Goal: Task Accomplishment & Management: Manage account settings

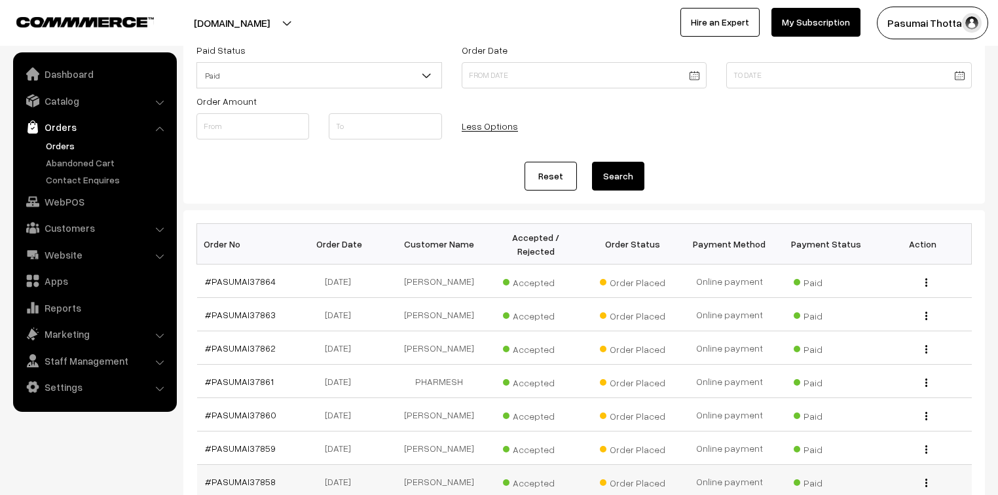
scroll to position [105, 0]
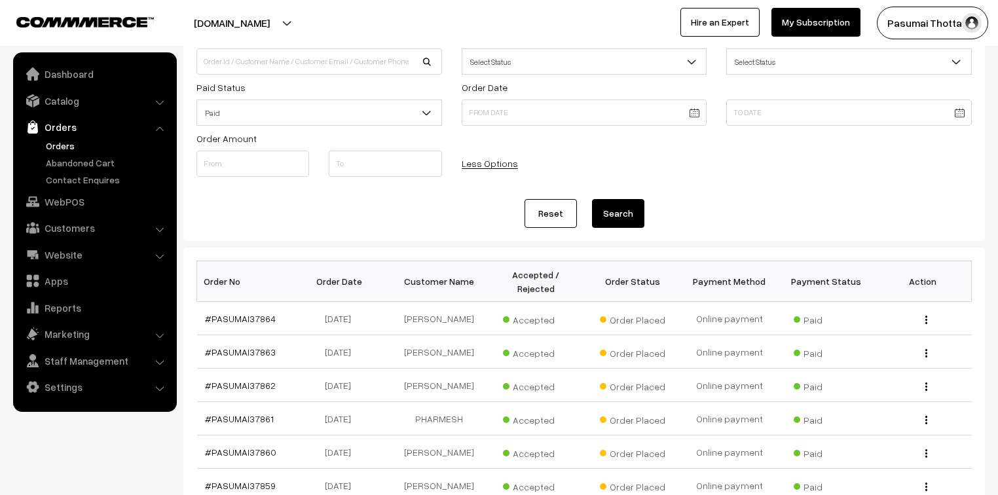
click at [205, 313] on link "#PASUMAI37864" at bounding box center [240, 318] width 71 height 11
drag, startPoint x: 389, startPoint y: 222, endPoint x: 391, endPoint y: 231, distance: 9.3
click at [391, 231] on div "Order Id / Customer Name, Email, Phone Approval Status Select Status Awaiting A…" at bounding box center [583, 128] width 801 height 226
click at [391, 232] on div "Order Id / Customer Name, Email, Phone Approval Status Select Status Awaiting A…" at bounding box center [583, 128] width 801 height 226
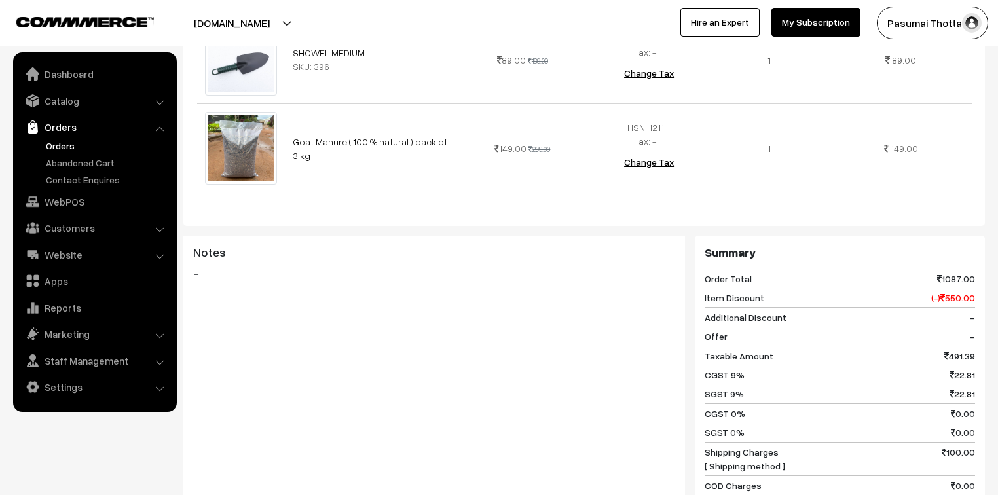
scroll to position [524, 0]
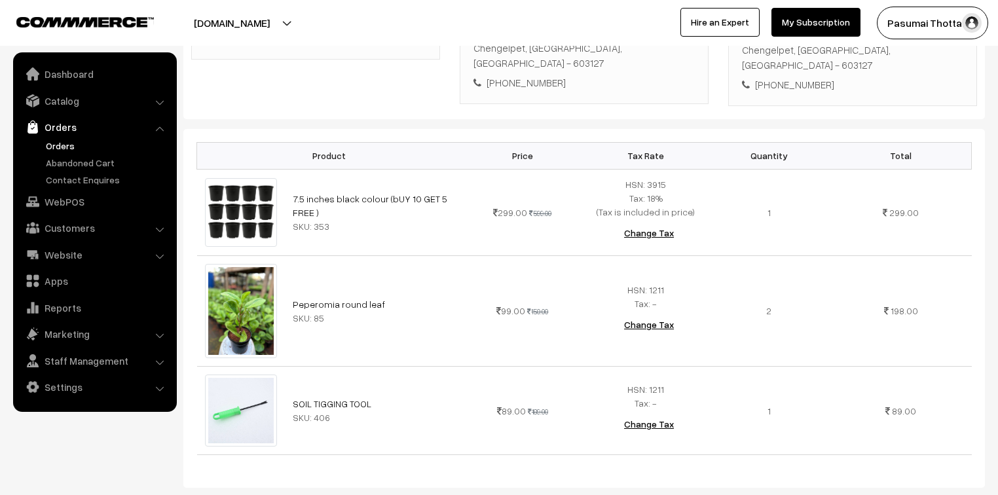
scroll to position [314, 0]
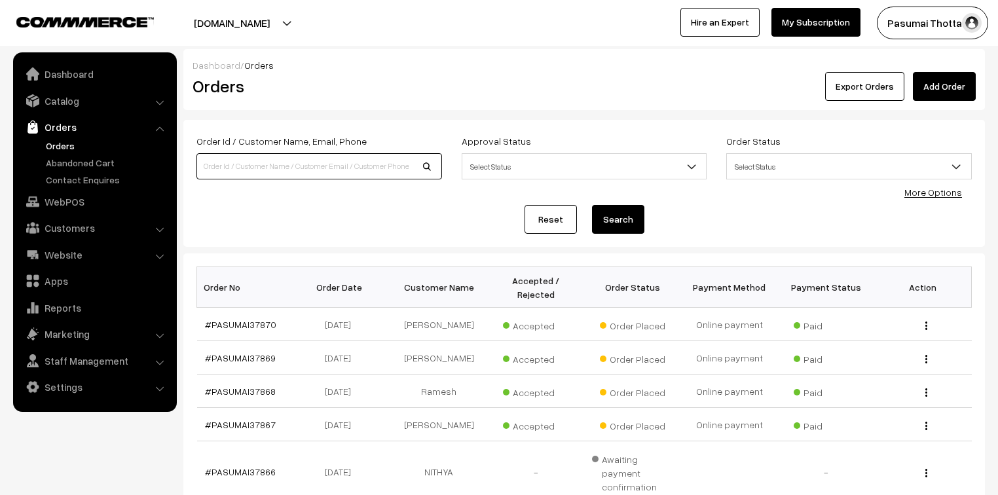
click at [226, 173] on input at bounding box center [318, 166] width 245 height 26
type input "37859"
click at [592, 205] on button "Search" at bounding box center [618, 219] width 52 height 29
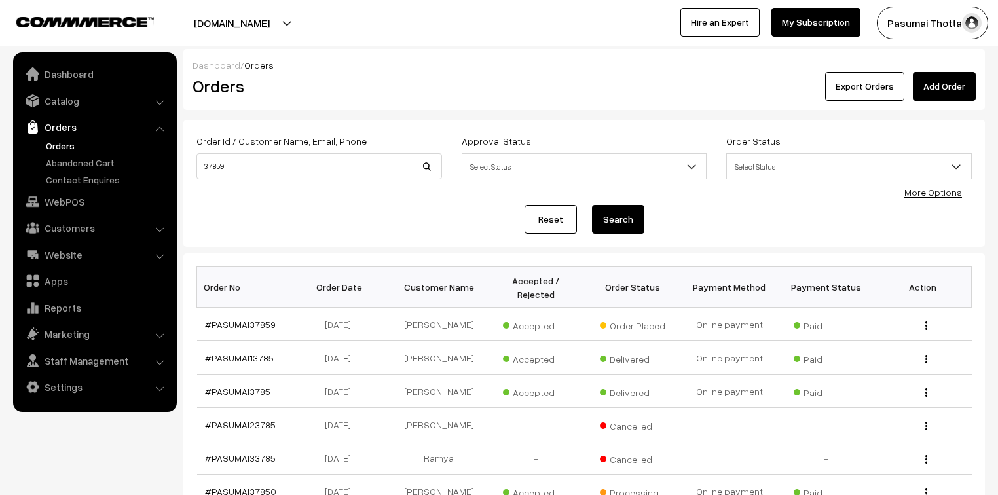
click at [922, 194] on link "More Options" at bounding box center [933, 192] width 58 height 11
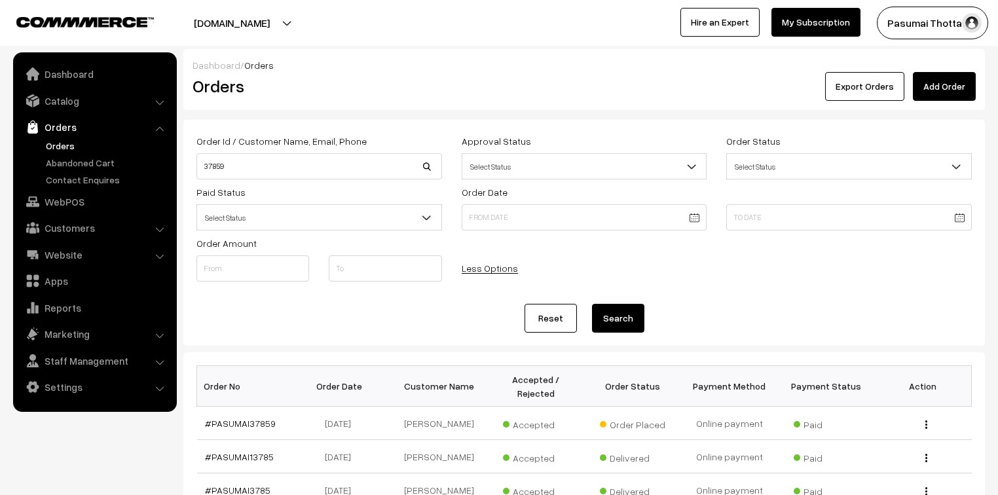
click at [317, 210] on span "Select Status" at bounding box center [319, 217] width 244 height 23
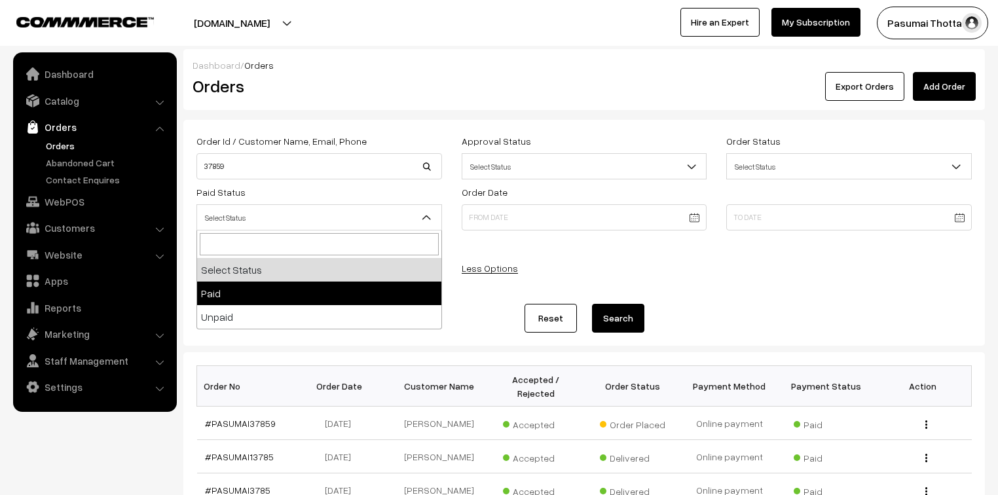
select select "1"
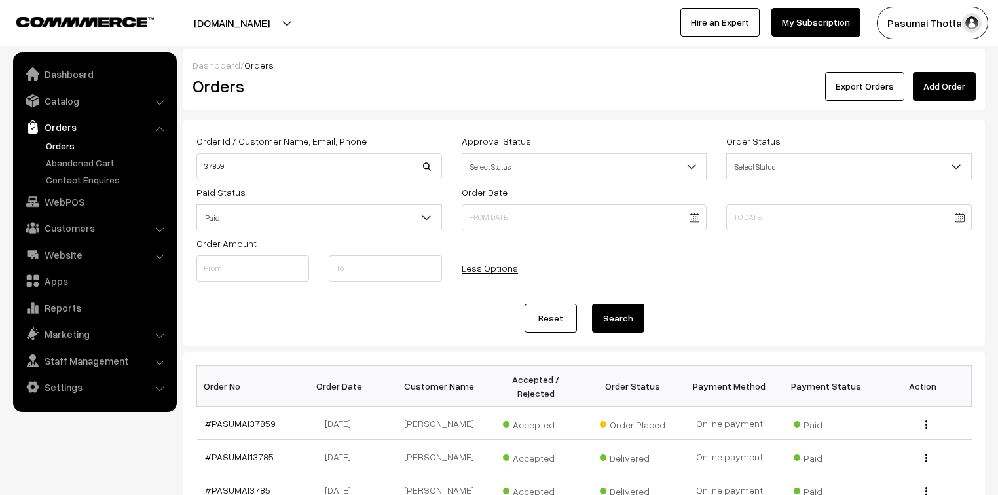
click at [634, 311] on button "Search" at bounding box center [618, 318] width 52 height 29
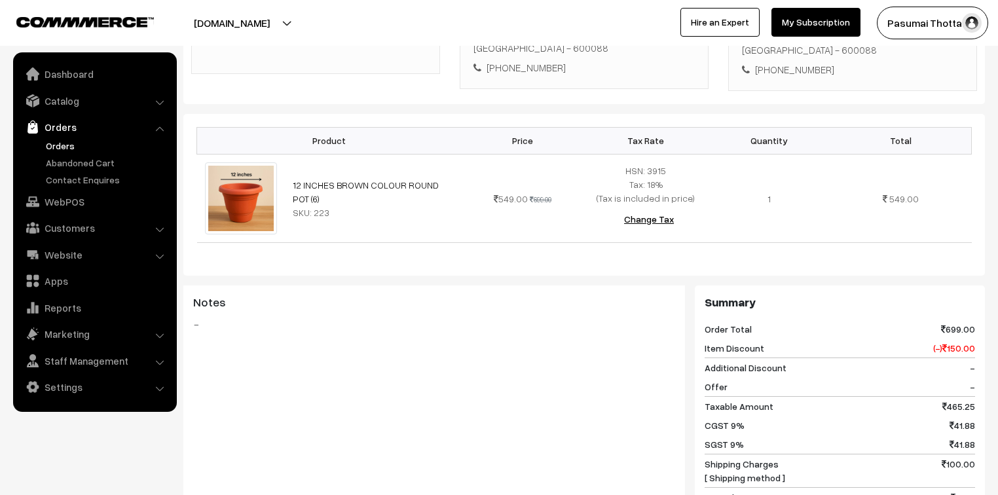
scroll to position [314, 0]
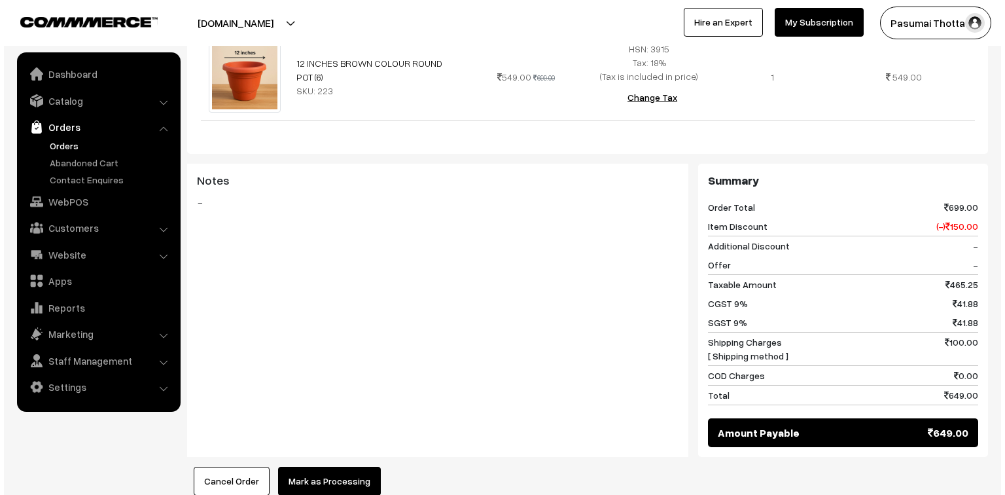
scroll to position [471, 0]
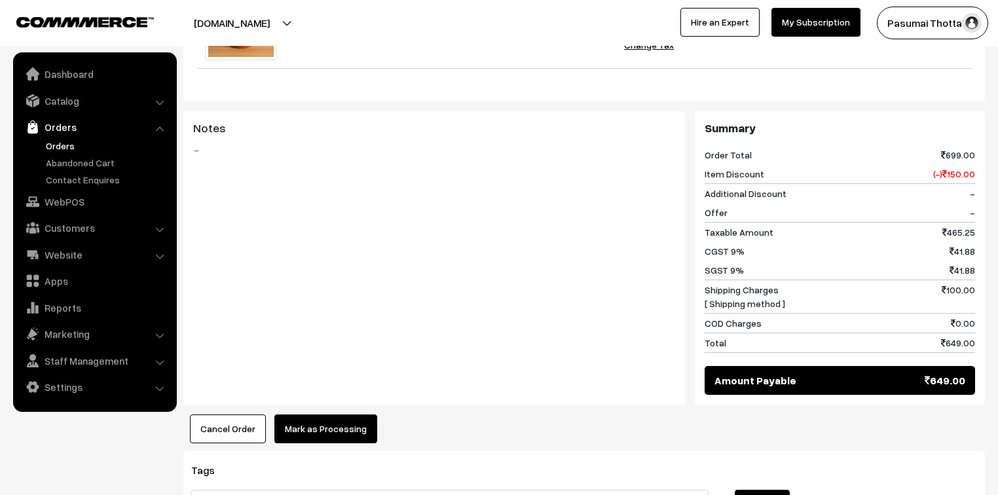
click at [340, 414] on button "Mark as Processing" at bounding box center [325, 428] width 103 height 29
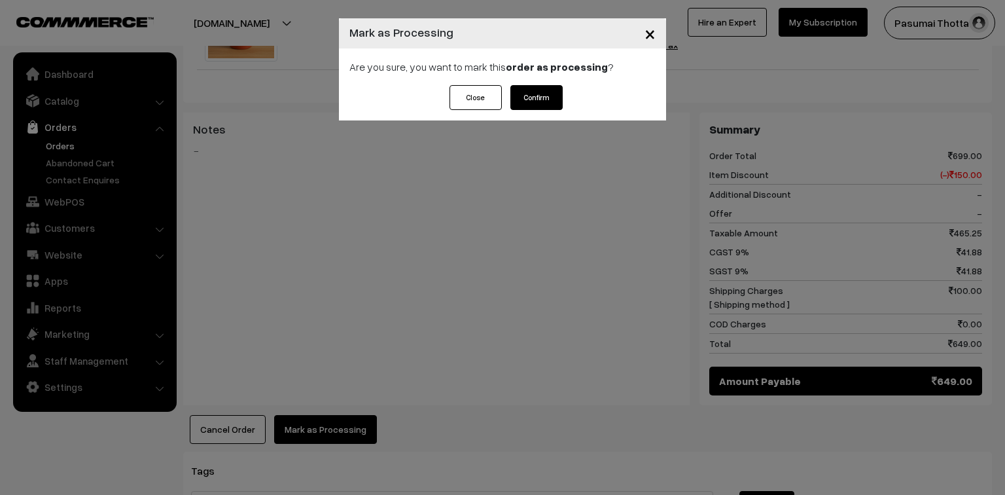
click at [522, 97] on button "Confirm" at bounding box center [537, 97] width 52 height 25
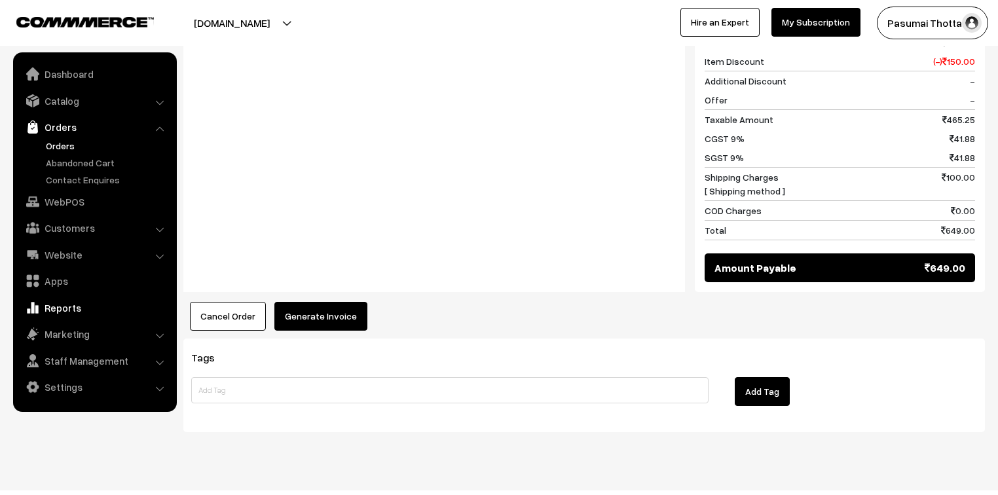
scroll to position [587, 0]
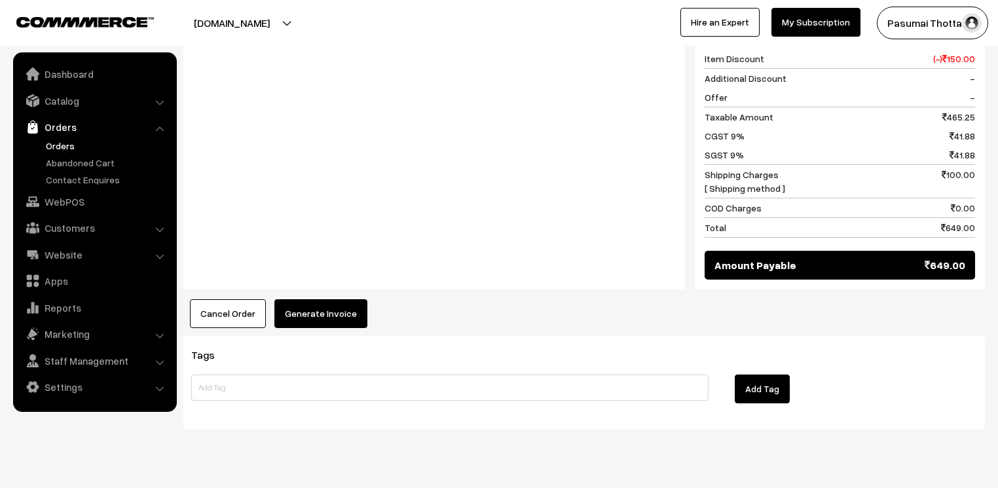
click at [331, 299] on button "Generate Invoice" at bounding box center [320, 313] width 93 height 29
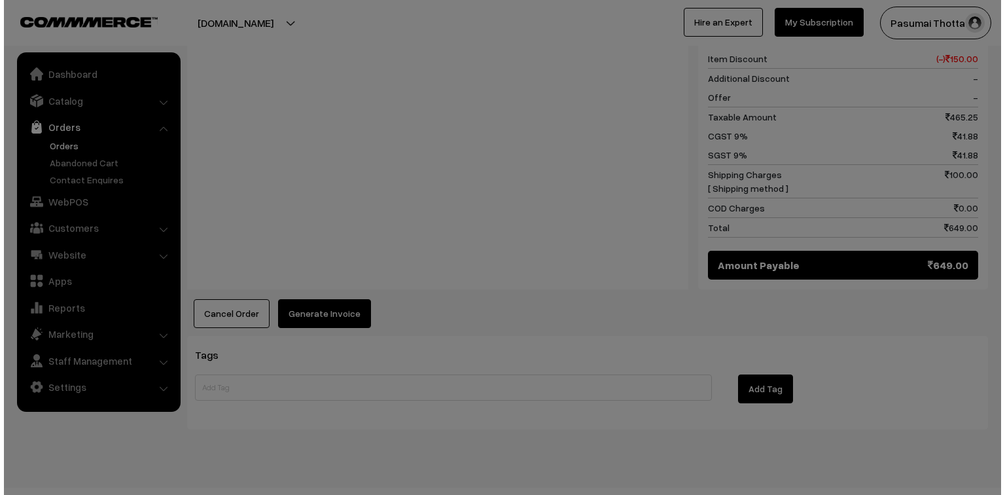
scroll to position [588, 0]
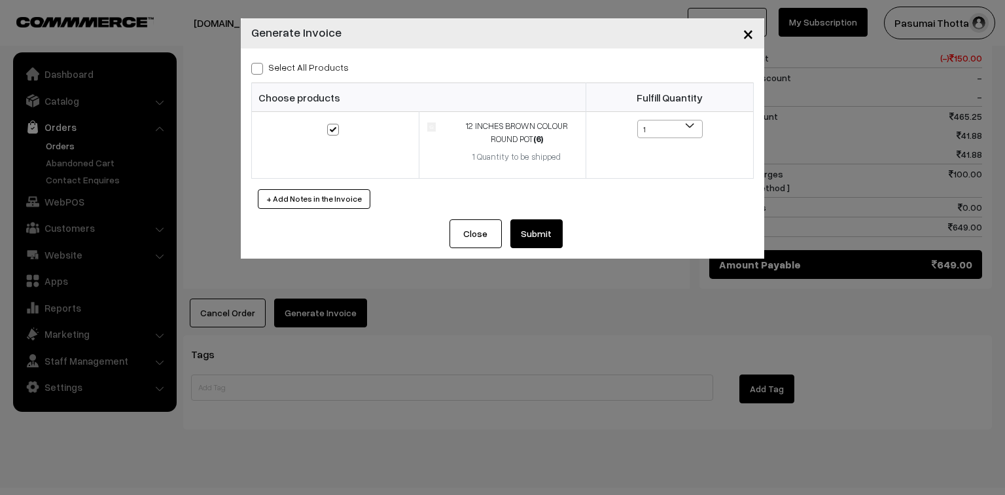
click at [545, 230] on button "Submit" at bounding box center [537, 233] width 52 height 29
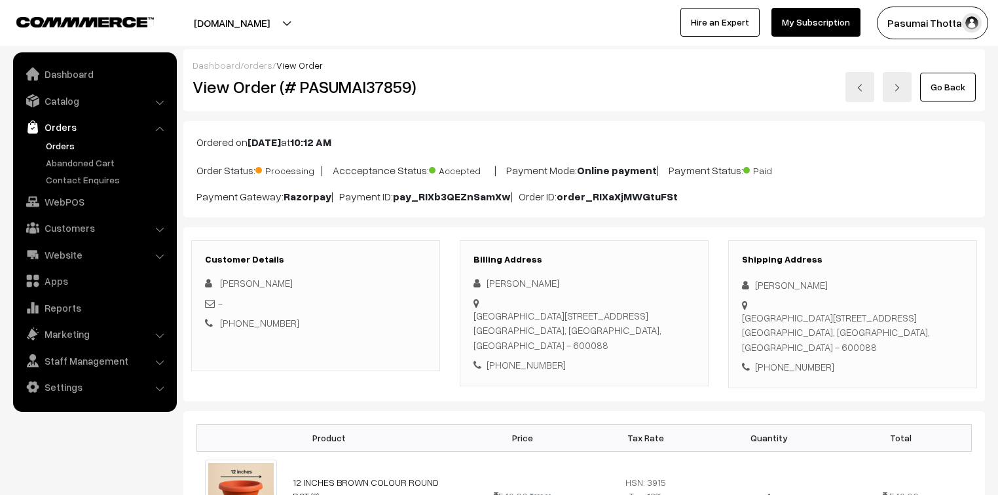
scroll to position [587, 0]
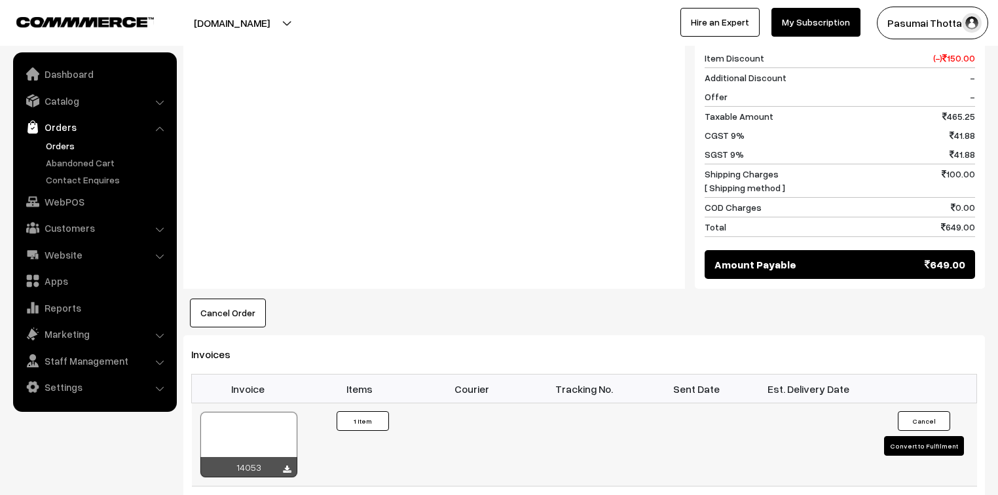
click at [924, 436] on button "Convert to Fulfilment" at bounding box center [924, 446] width 80 height 20
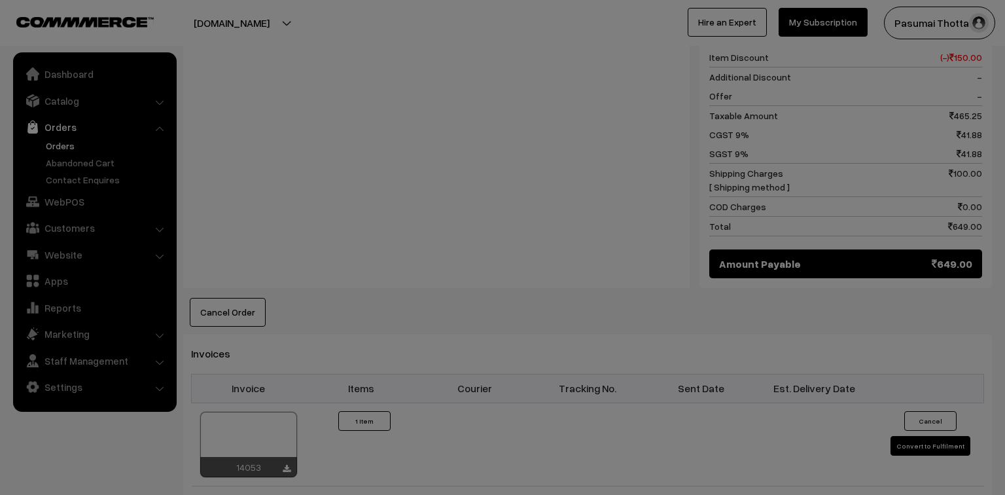
scroll to position [588, 0]
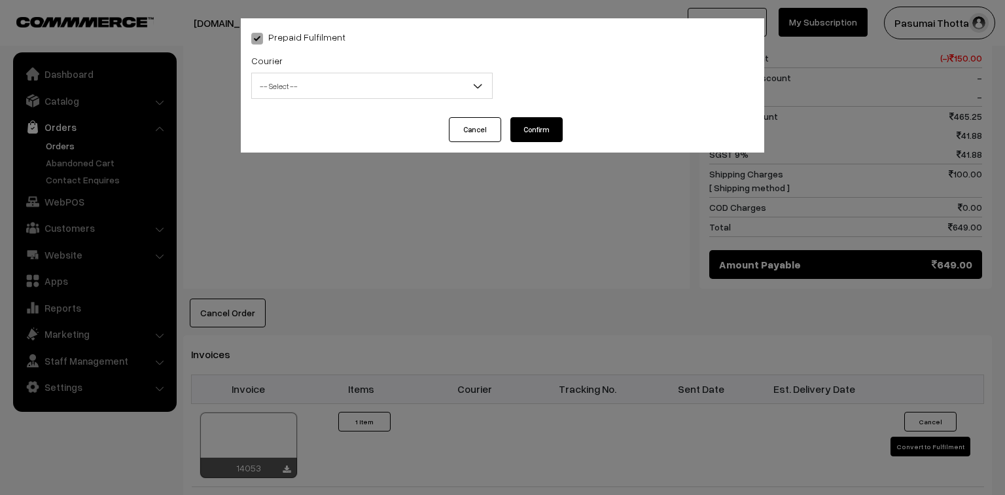
click at [438, 81] on span "-- Select --" at bounding box center [372, 86] width 240 height 23
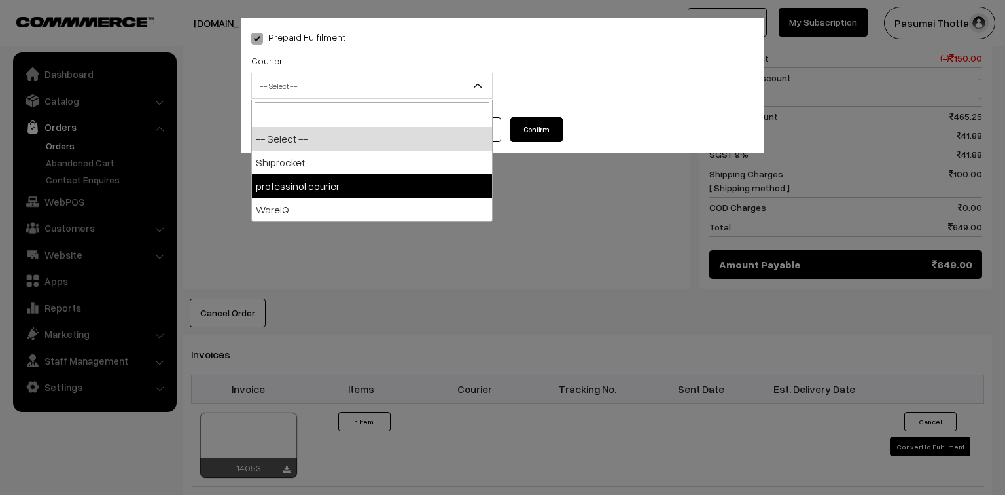
select select "3"
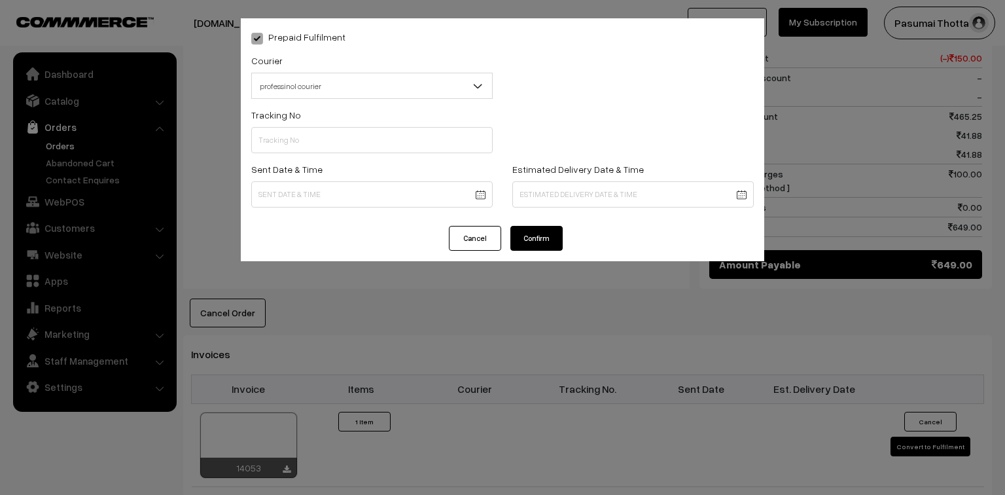
click at [536, 233] on button "Confirm" at bounding box center [537, 238] width 52 height 25
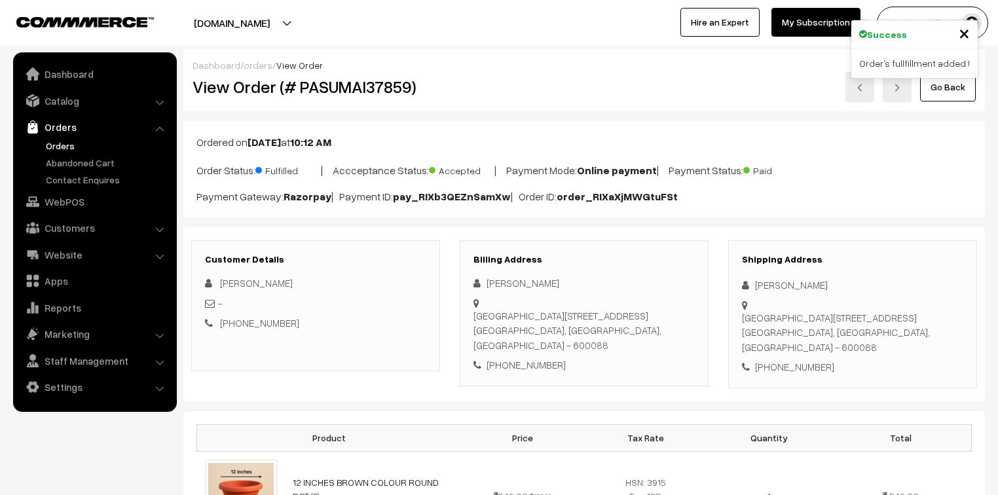
scroll to position [587, 0]
